Goal: Task Accomplishment & Management: Manage account settings

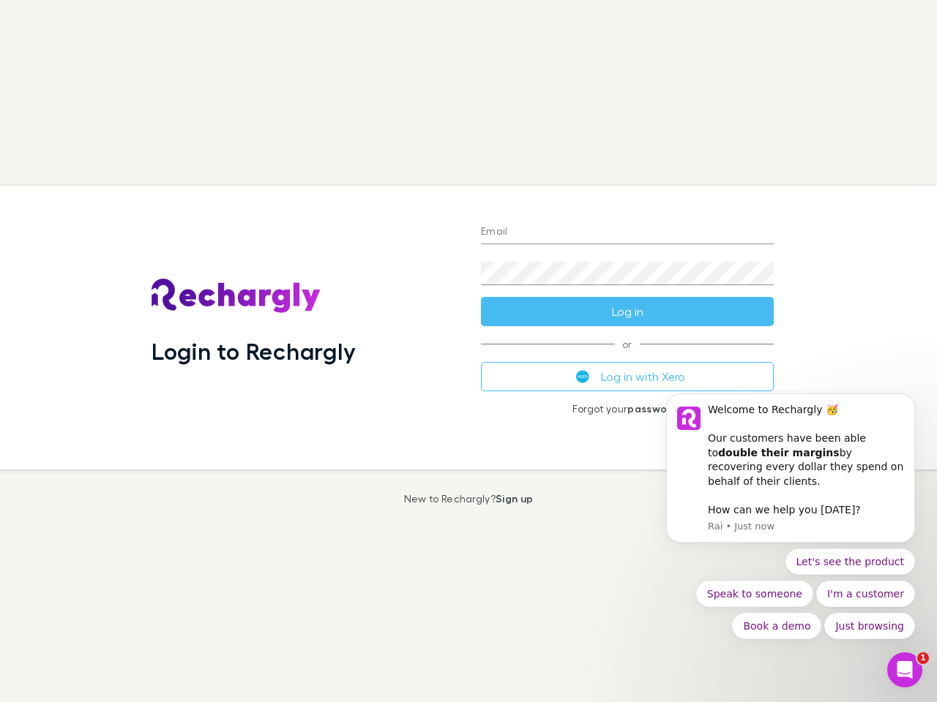
click at [468, 351] on div "Login to Rechargly" at bounding box center [304, 328] width 329 height 284
click at [627, 233] on input "Email" at bounding box center [627, 232] width 293 height 23
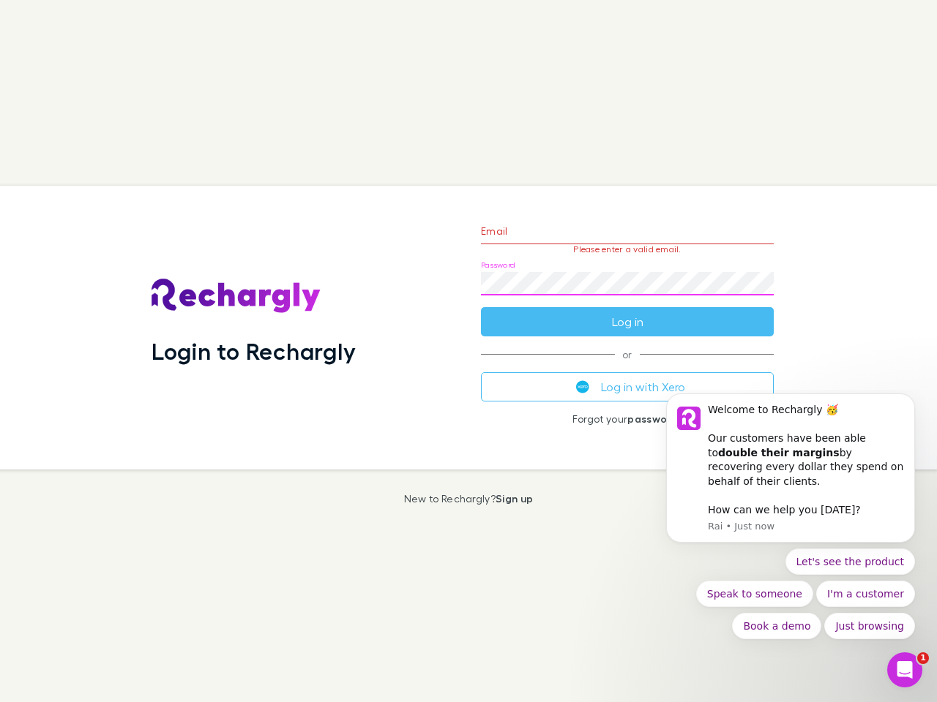
click at [627, 312] on form "Email Please enter a valid email. Password Log in" at bounding box center [627, 272] width 293 height 127
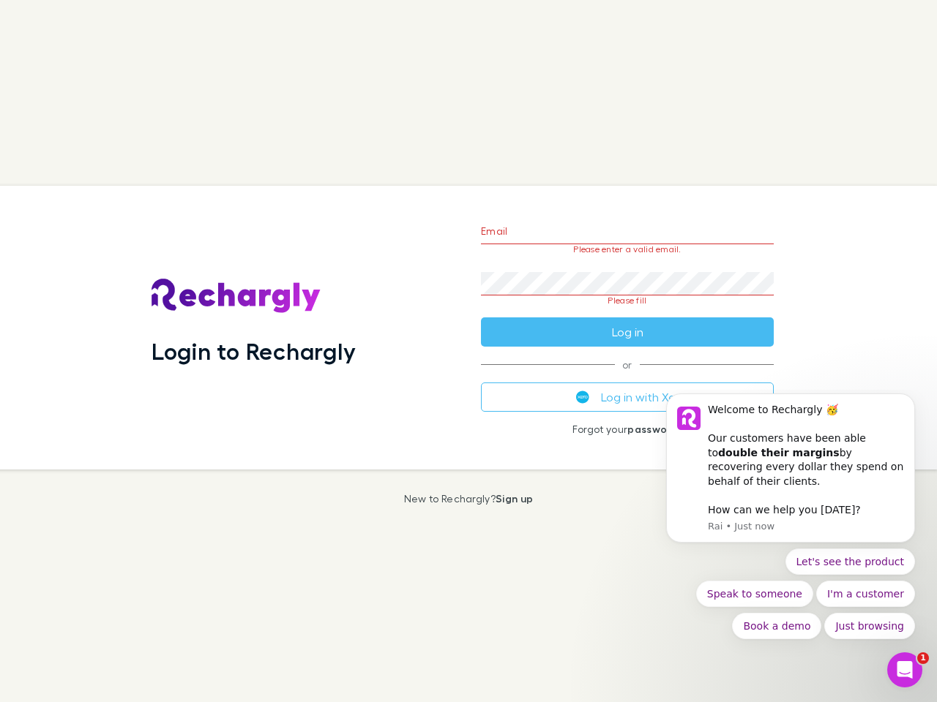
click at [627, 377] on div "Email Please enter a valid email. Password Please fill Log in or Log in with Xe…" at bounding box center [627, 328] width 316 height 284
click at [790, 476] on div "Welcome to Rechargly 🥳 ​ Our customers have been able to double their margins b…" at bounding box center [806, 446] width 196 height 86
